Goal: Transaction & Acquisition: Purchase product/service

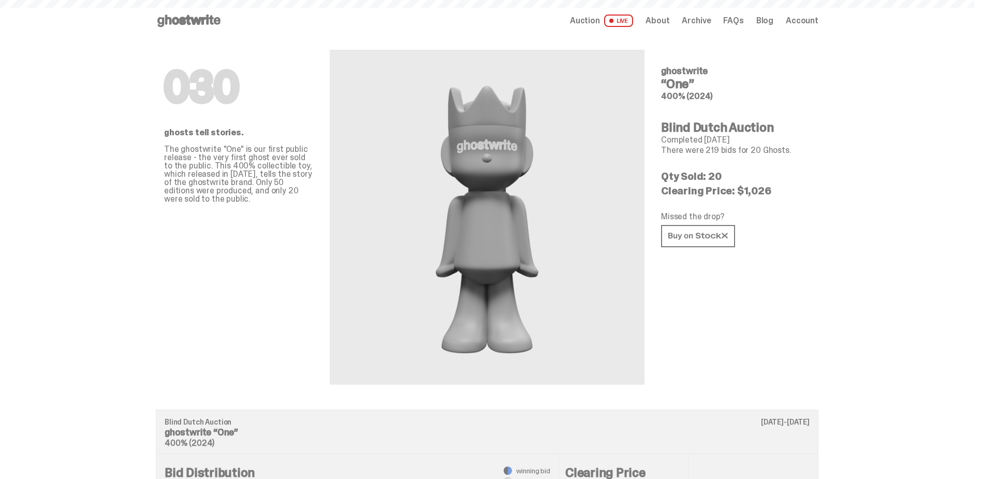
click at [195, 22] on icon at bounding box center [189, 20] width 66 height 17
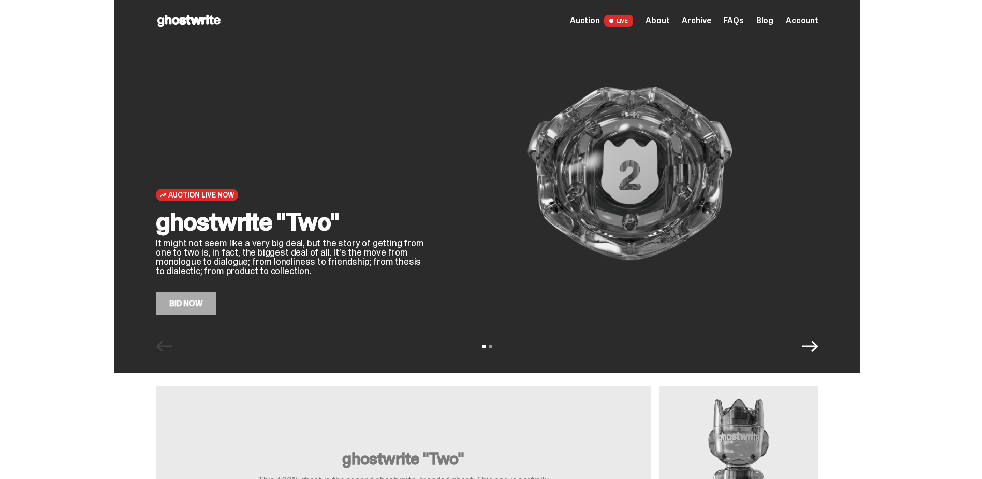
click at [200, 308] on link "Bid Now" at bounding box center [186, 303] width 61 height 23
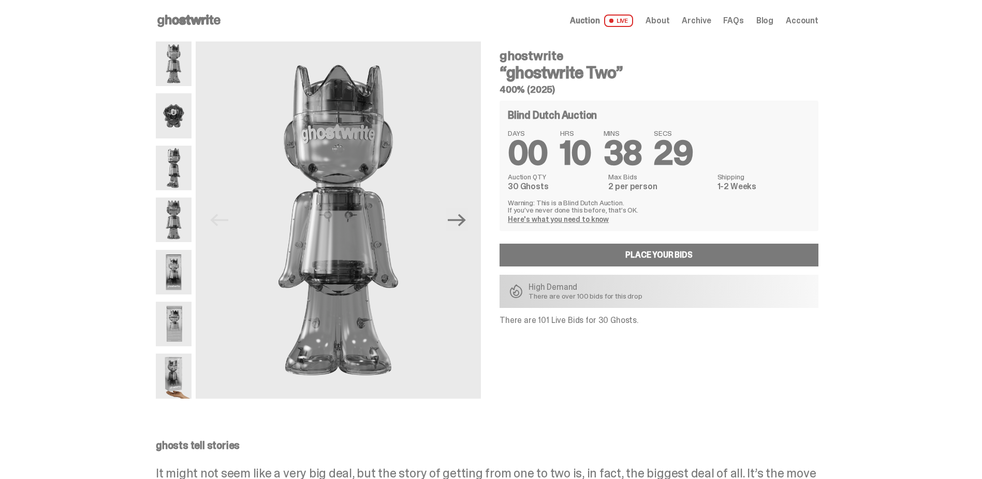
click at [191, 111] on img at bounding box center [174, 115] width 36 height 45
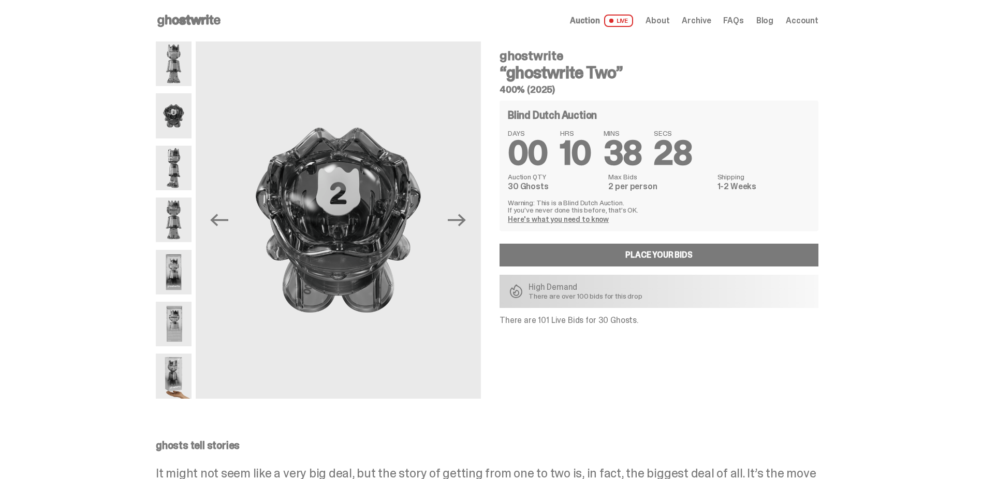
click at [186, 158] on img at bounding box center [174, 168] width 36 height 45
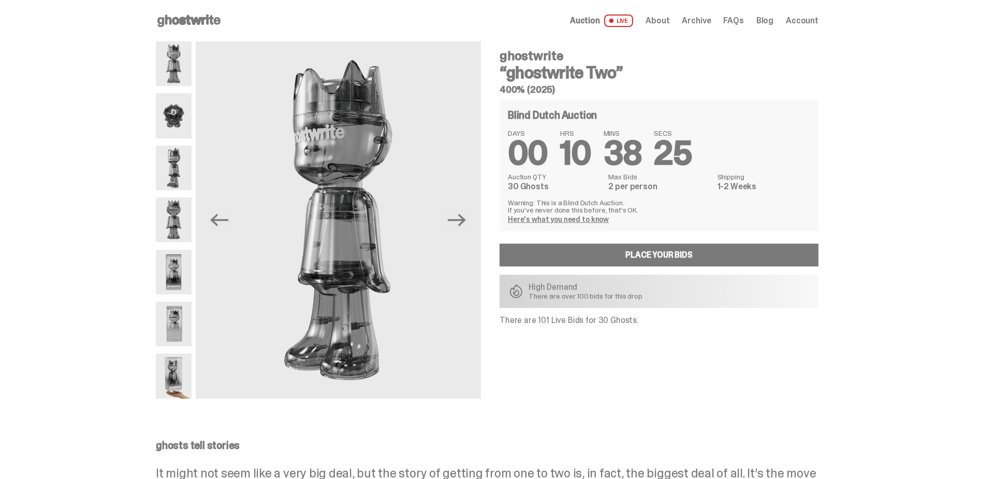
click at [172, 232] on img at bounding box center [174, 219] width 36 height 45
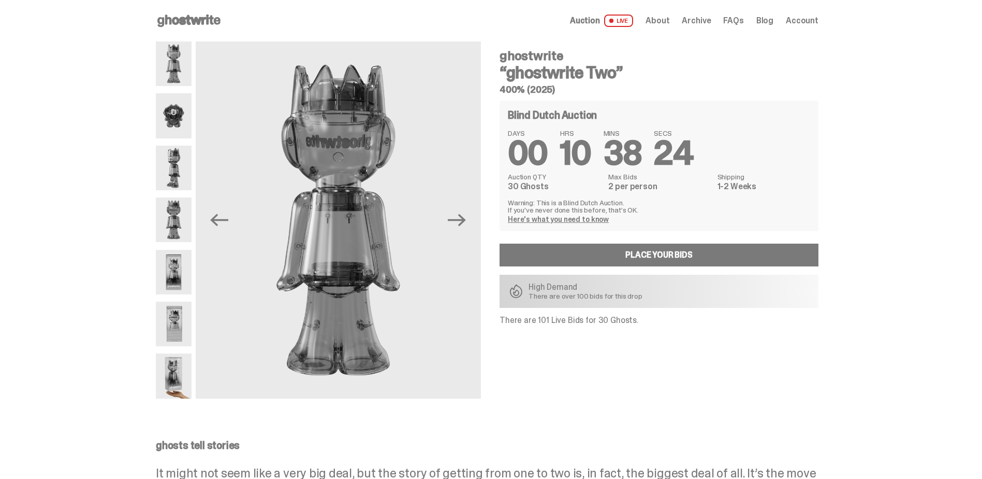
click at [177, 254] on img at bounding box center [174, 272] width 36 height 45
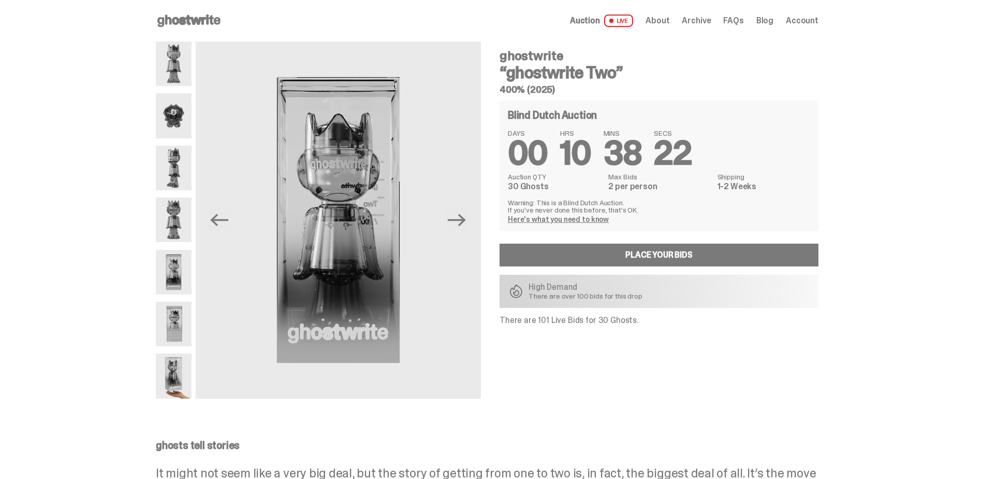
click at [189, 326] on img at bounding box center [174, 323] width 36 height 45
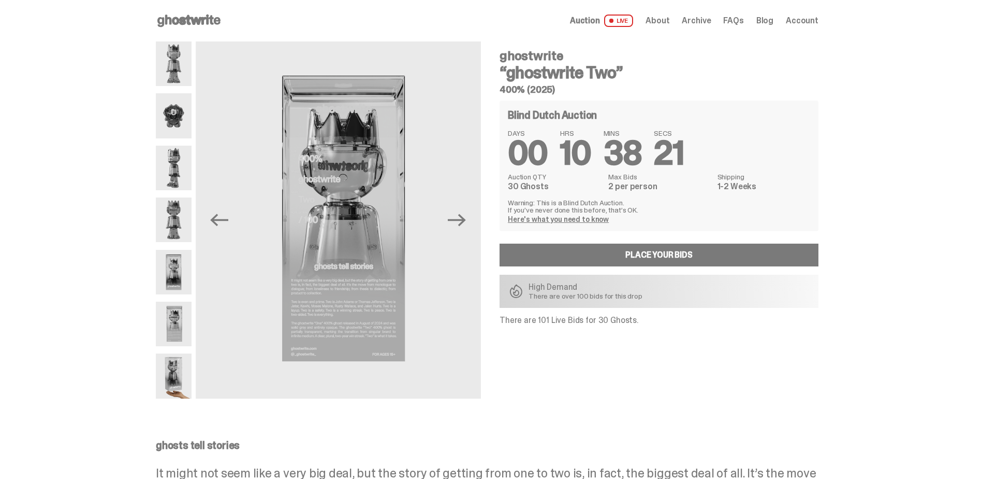
click at [171, 383] on img at bounding box center [174, 375] width 36 height 45
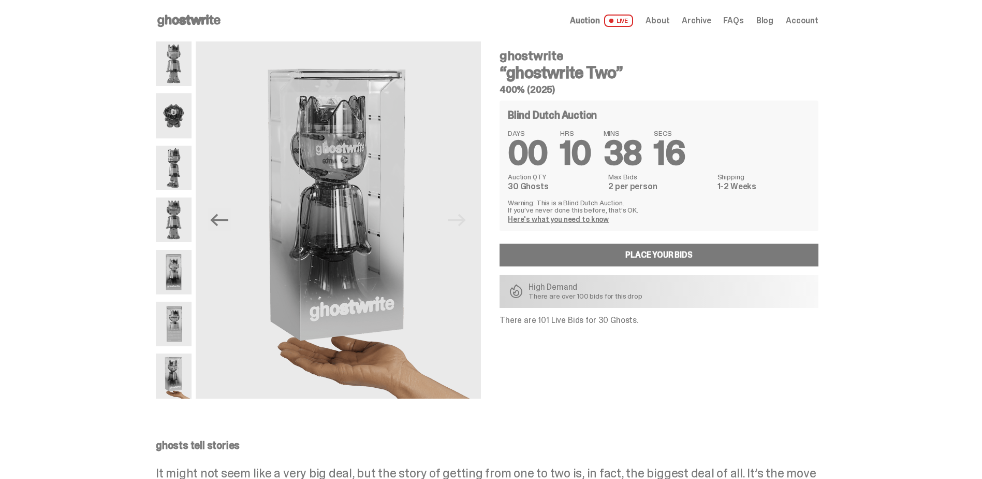
click at [803, 22] on span "Account" at bounding box center [802, 21] width 33 height 8
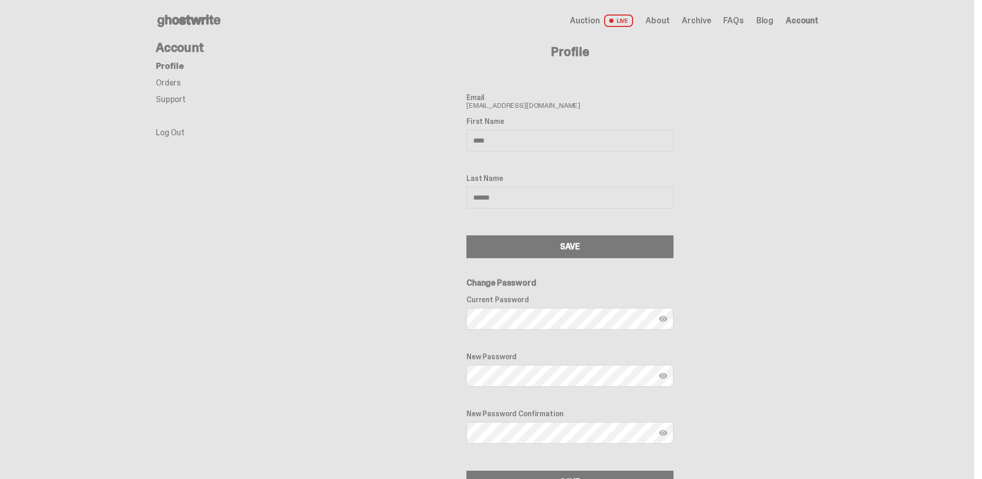
click at [203, 20] on use at bounding box center [188, 21] width 63 height 12
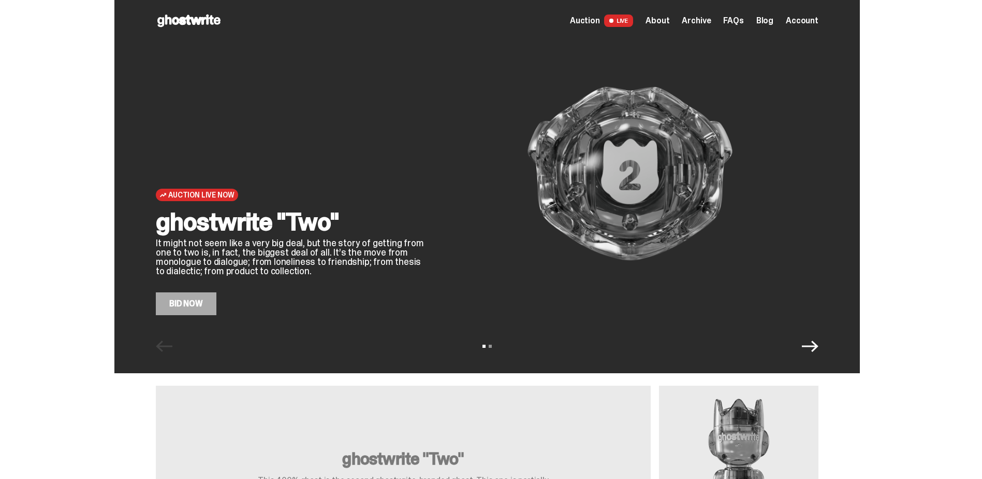
click at [205, 314] on link "Bid Now" at bounding box center [186, 303] width 61 height 23
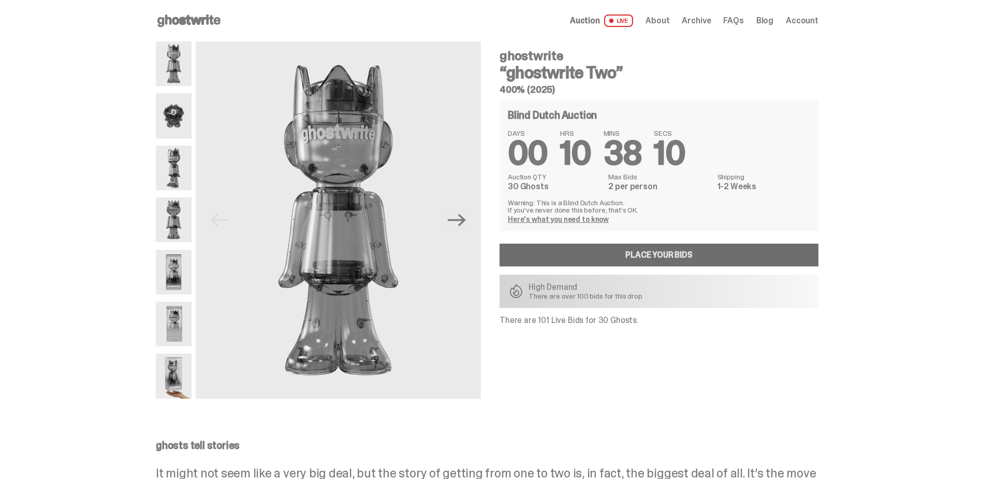
click at [650, 254] on link "Place your Bids" at bounding box center [659, 254] width 319 height 23
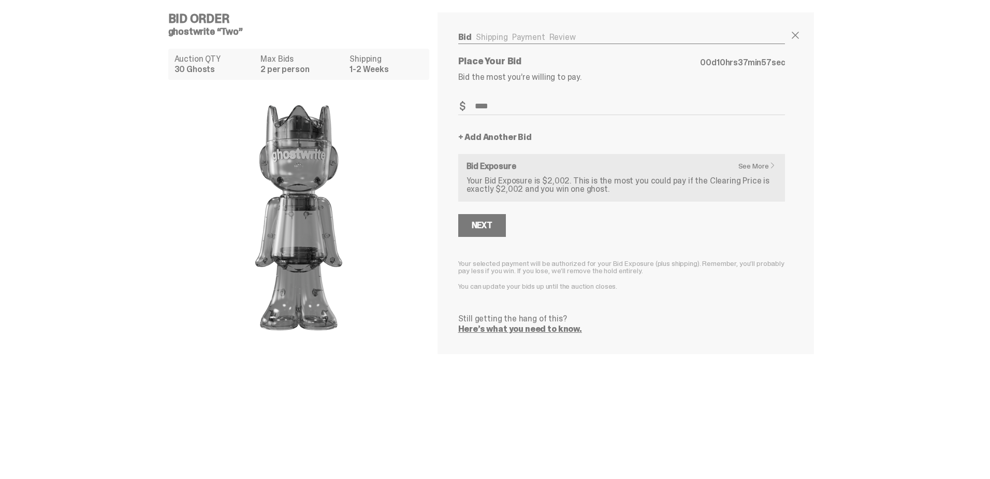
type input "****"
click at [520, 137] on link "+ Add Another Bid" at bounding box center [495, 137] width 74 height 8
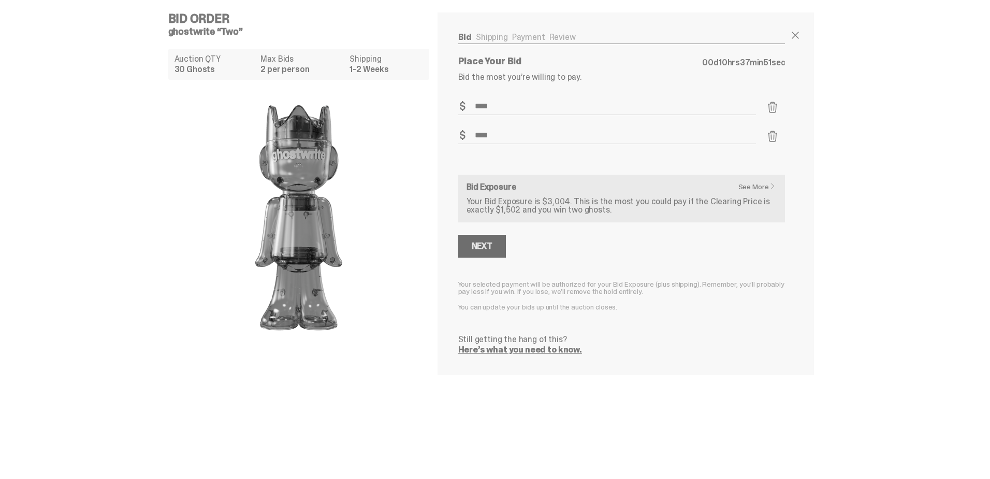
type input "****"
click at [499, 252] on button "Next" at bounding box center [482, 246] width 48 height 23
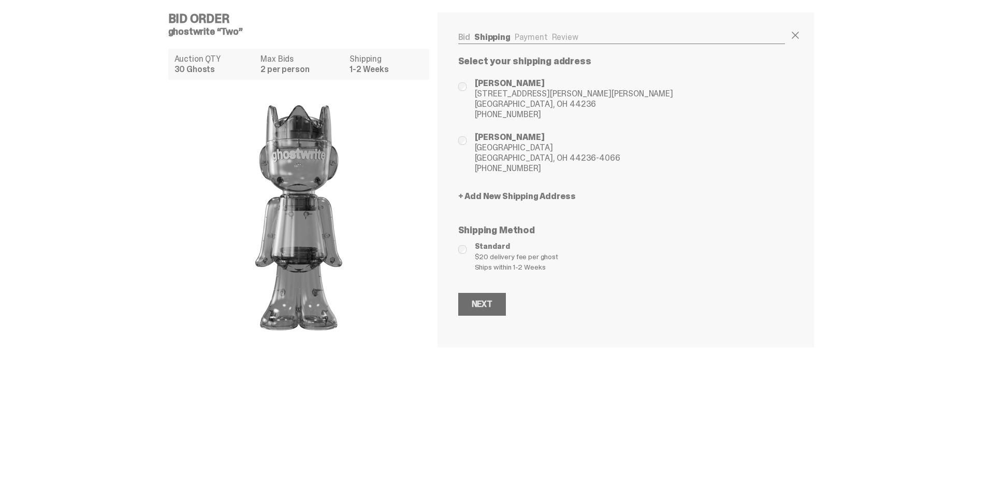
click at [481, 307] on div "Next" at bounding box center [482, 304] width 21 height 8
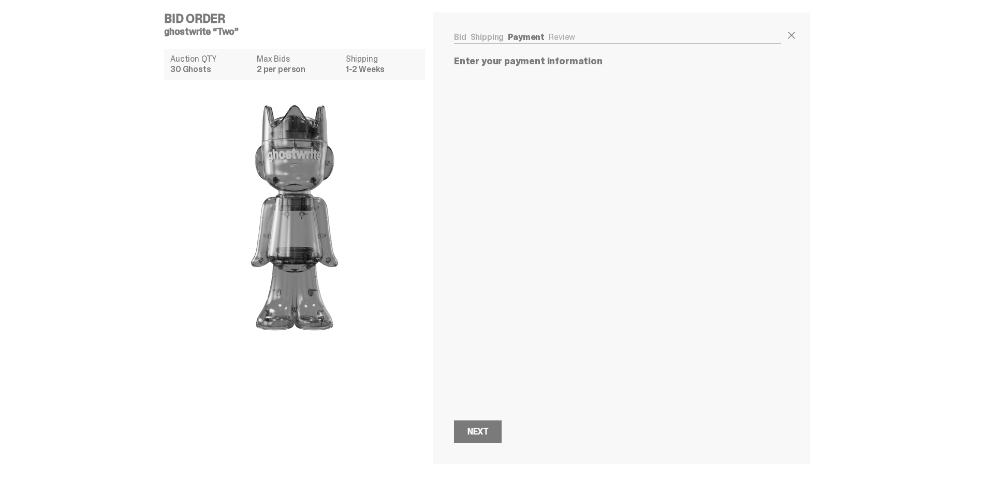
click at [642, 465] on div "Bid Order ghostwrite “Two” Auction QTY 30 Ghosts Max Bids 2 per person Shipping…" at bounding box center [487, 238] width 663 height 476
click at [488, 432] on div "Next" at bounding box center [478, 431] width 21 height 8
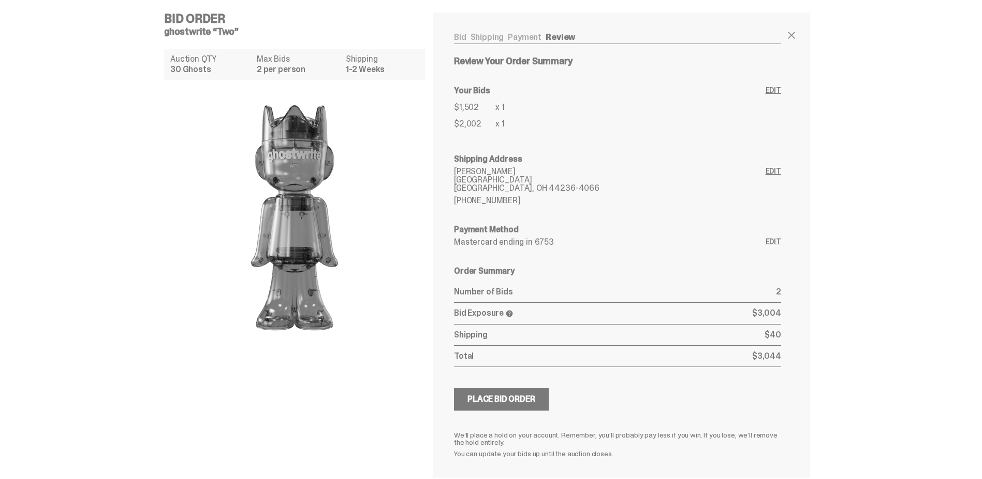
scroll to position [44, 0]
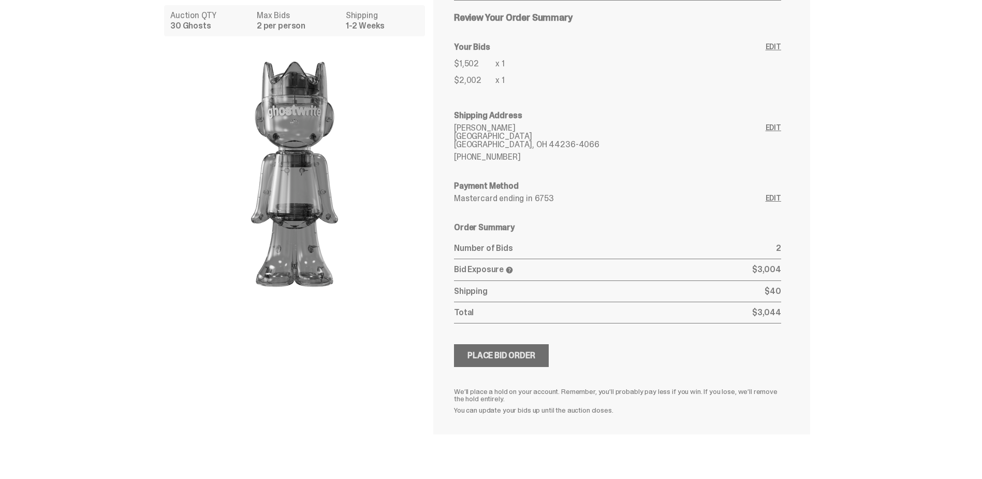
click at [535, 357] on div "Place Bid Order" at bounding box center [502, 355] width 68 height 8
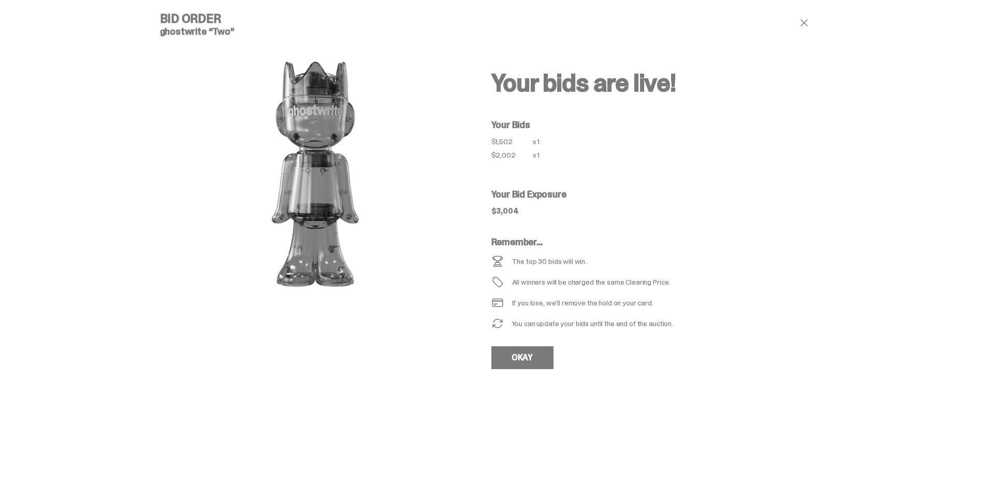
click at [808, 24] on span at bounding box center [804, 23] width 12 height 12
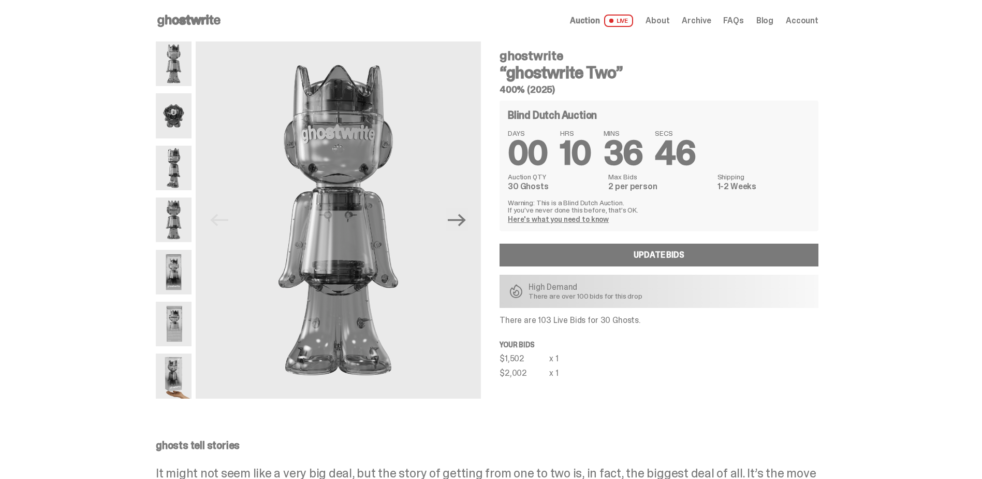
click at [178, 13] on icon at bounding box center [189, 20] width 66 height 17
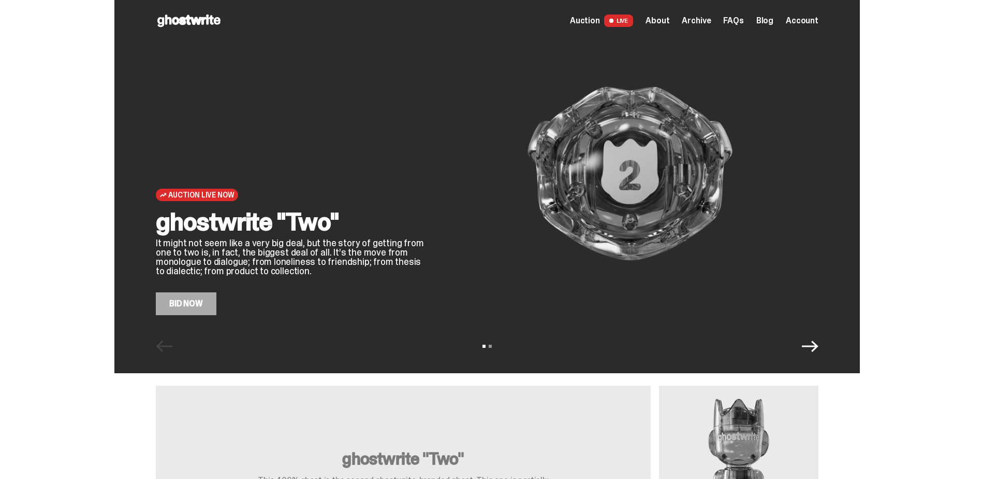
click at [699, 22] on span "Archive" at bounding box center [696, 21] width 29 height 8
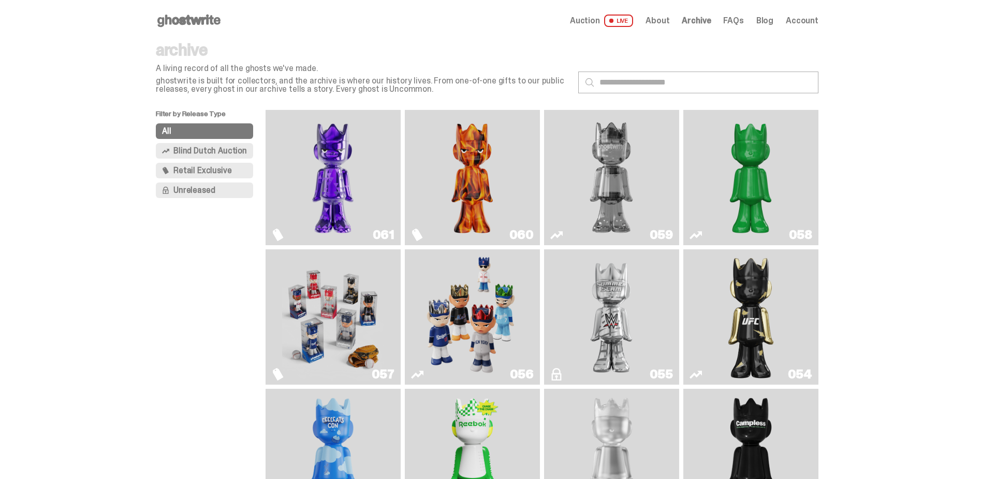
click at [471, 150] on img "Always On Fire" at bounding box center [473, 177] width 102 height 127
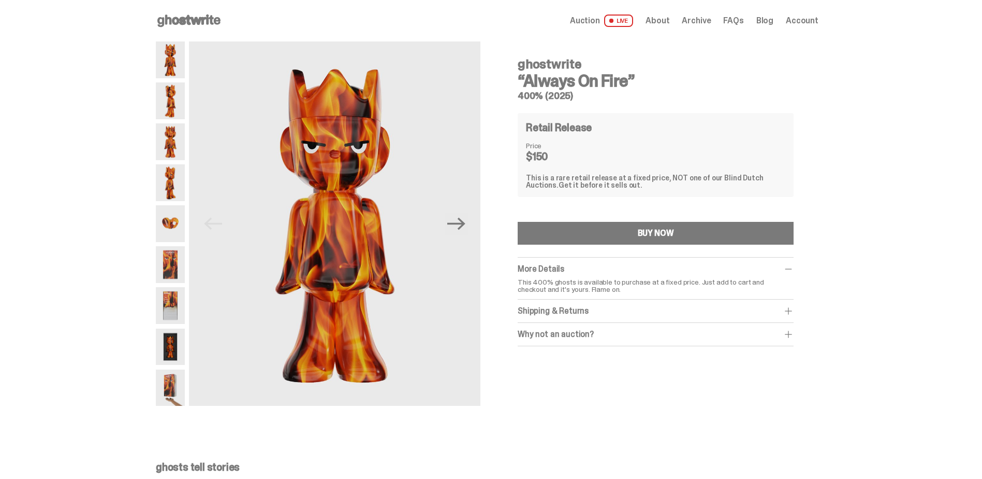
click at [792, 269] on span at bounding box center [789, 269] width 10 height 10
click at [575, 165] on div "Retail Release Price $150 This is a rare retail release at a fixed price, NOT o…" at bounding box center [656, 155] width 276 height 84
click at [465, 220] on icon "Next" at bounding box center [456, 224] width 18 height 12
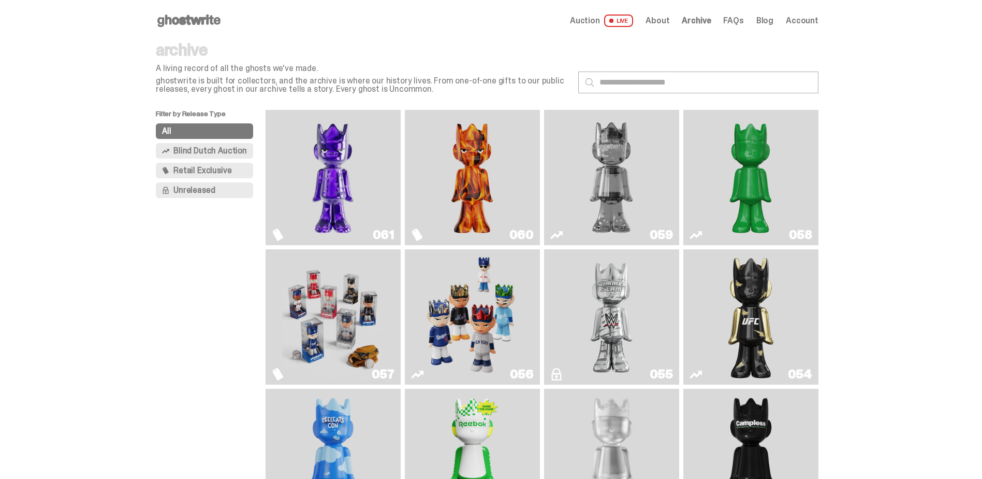
click at [758, 178] on img "Schrödinger's ghost: Sunday Green" at bounding box center [751, 177] width 102 height 127
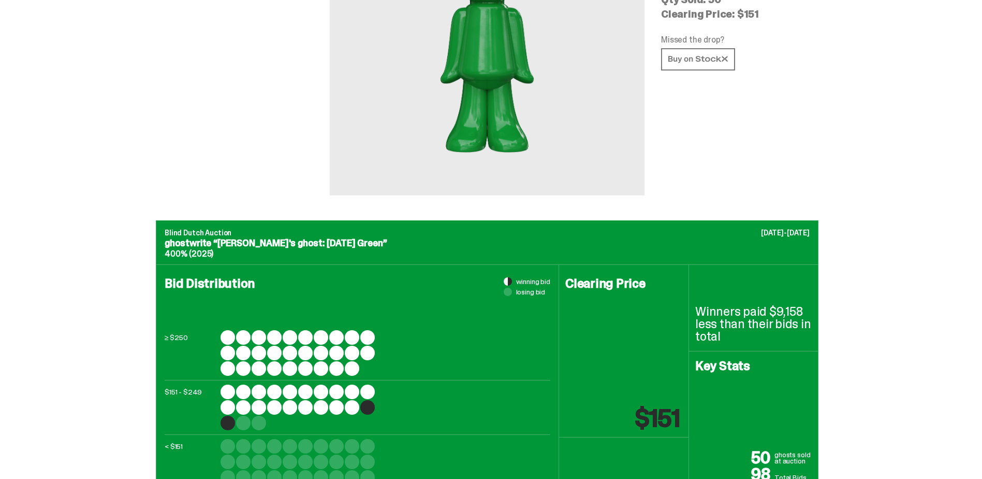
scroll to position [207, 0]
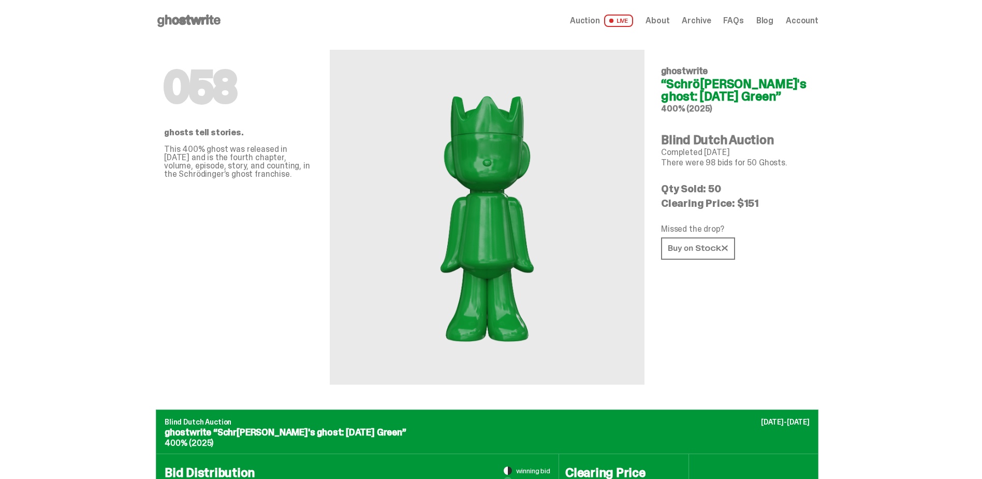
scroll to position [207, 0]
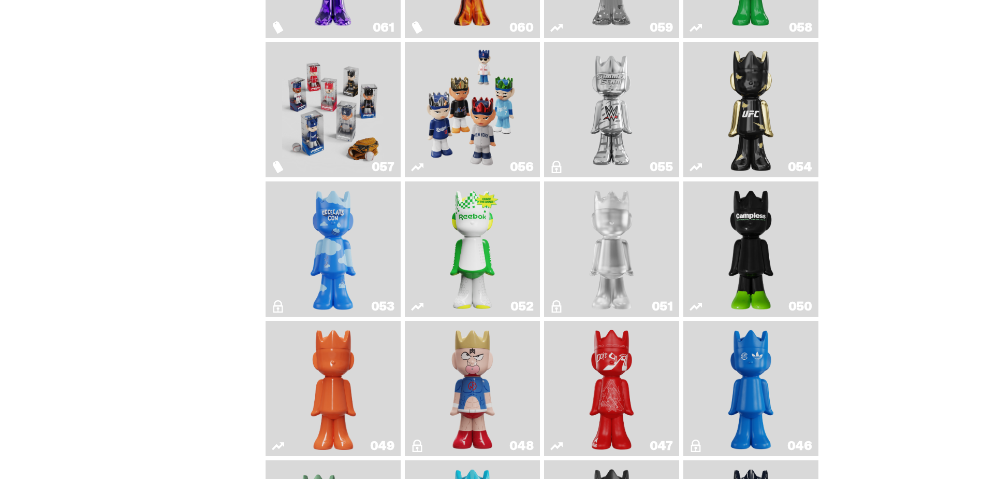
click at [475, 373] on img "Kinnikuman" at bounding box center [472, 388] width 55 height 127
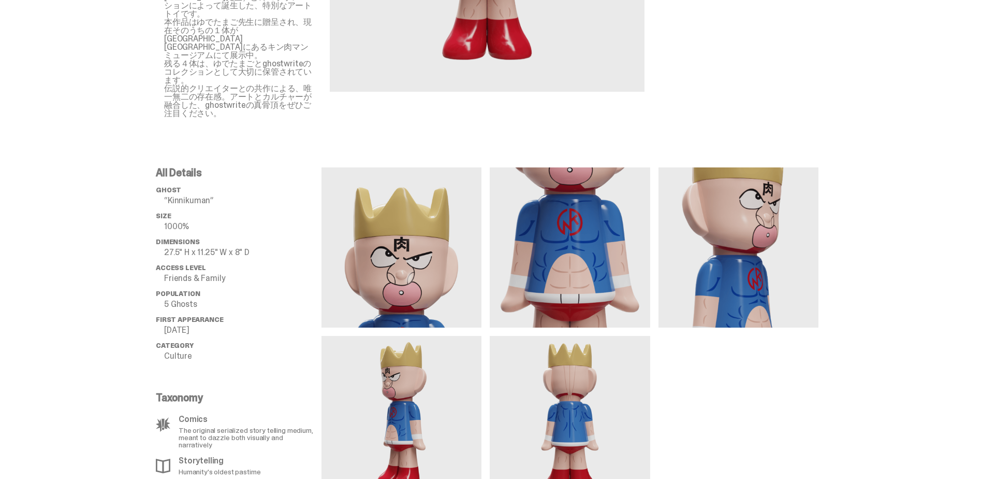
scroll to position [311, 0]
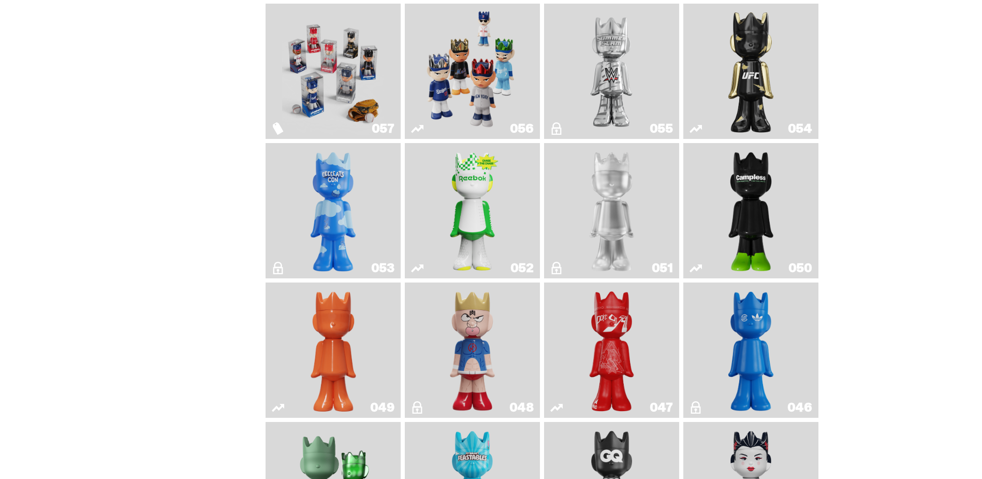
scroll to position [207, 0]
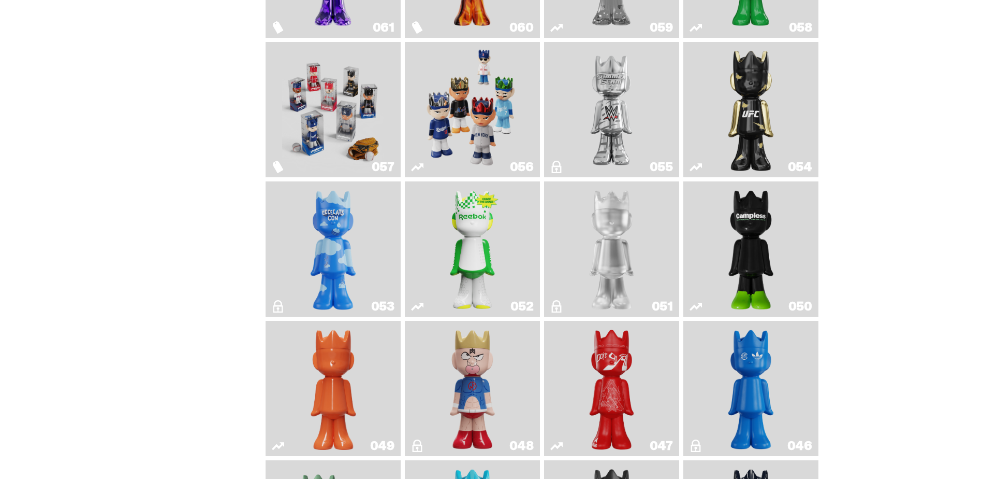
click at [737, 68] on img "Ruby" at bounding box center [751, 109] width 55 height 127
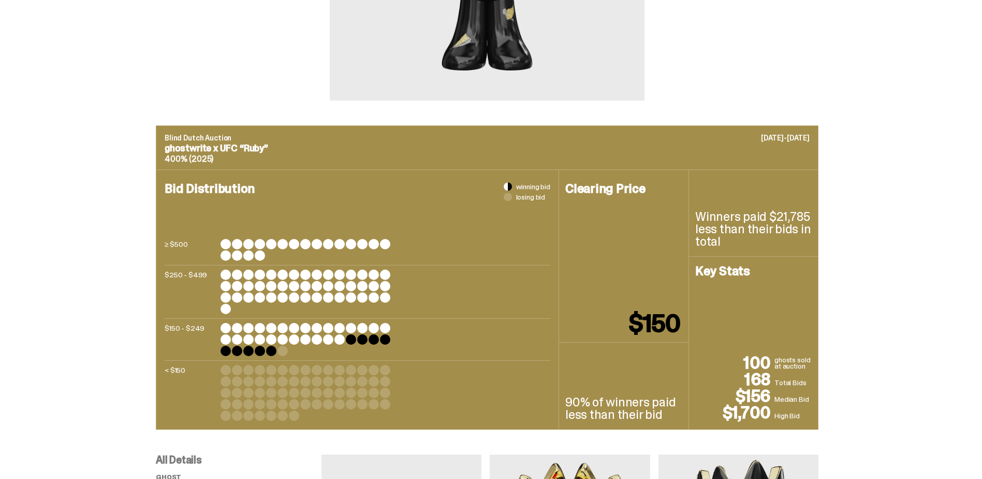
scroll to position [311, 0]
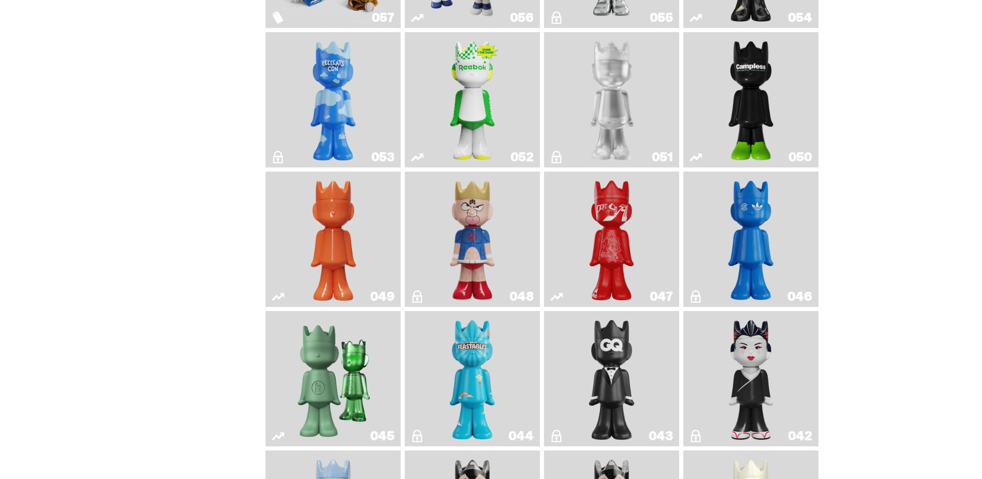
scroll to position [363, 0]
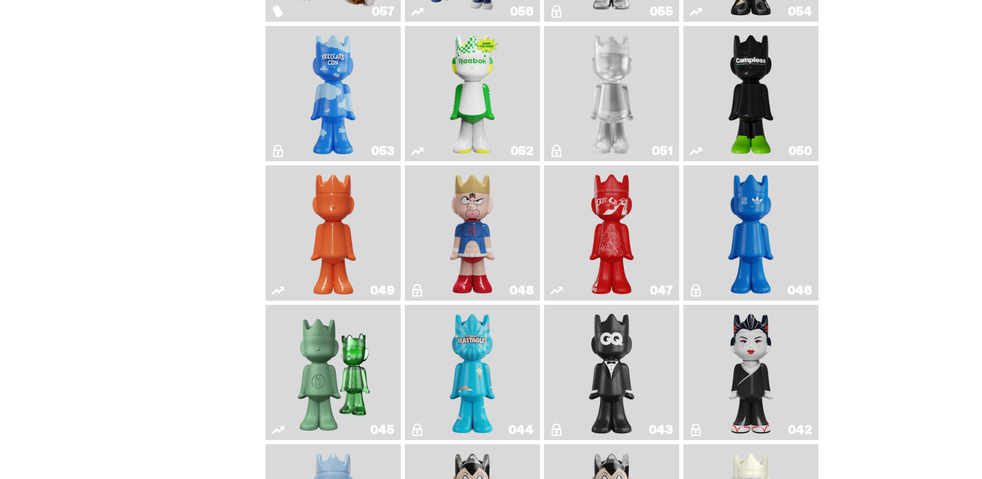
click at [356, 243] on img "Schrödinger's ghost: Orange Vibe" at bounding box center [333, 232] width 55 height 127
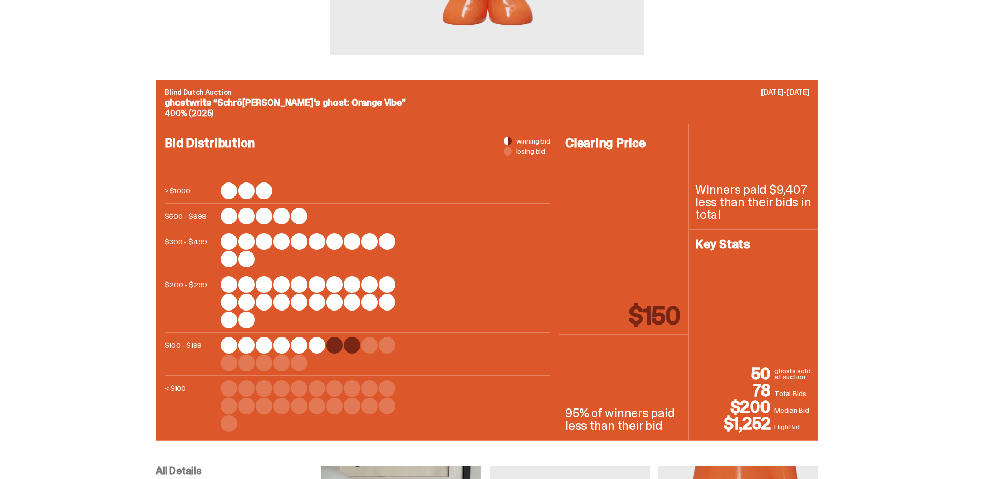
scroll to position [311, 0]
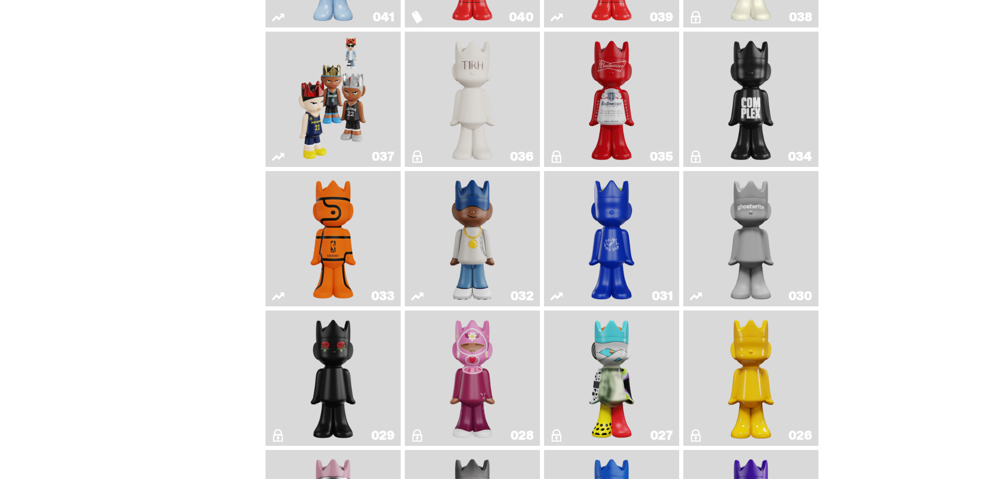
scroll to position [984, 0]
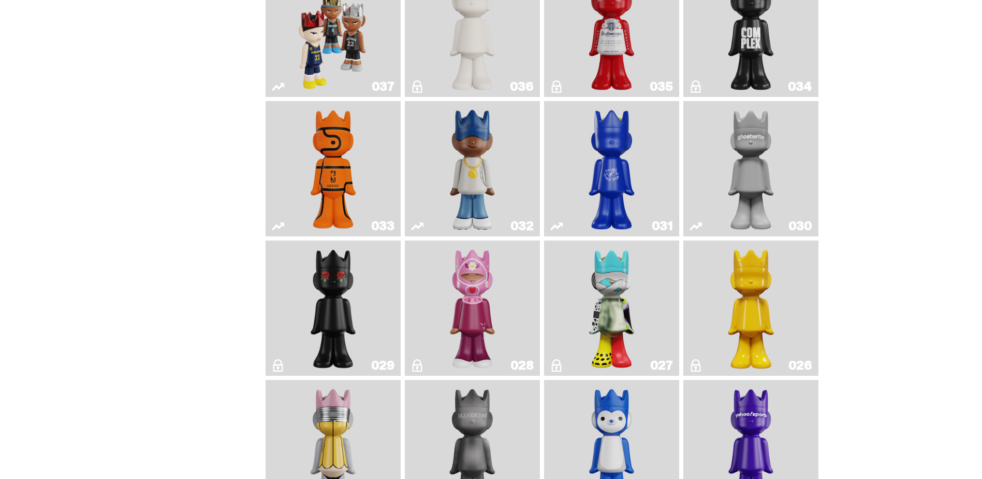
click at [433, 147] on link "032" at bounding box center [472, 168] width 123 height 127
